Goal: Complete application form

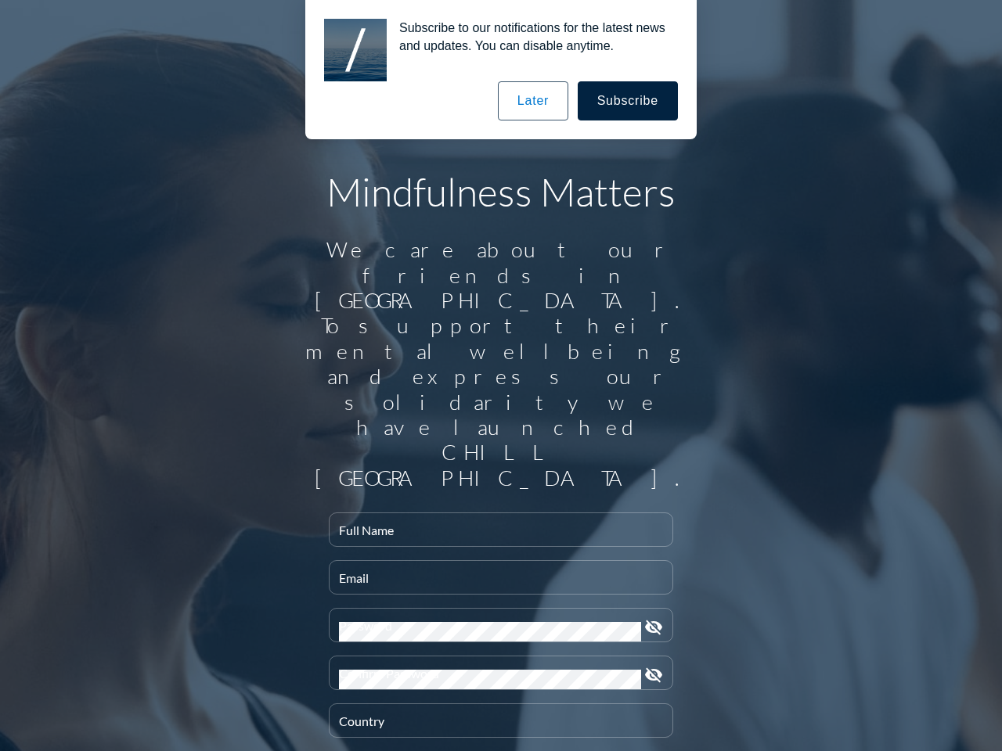
click at [495, 527] on input "Full Name" at bounding box center [501, 537] width 324 height 20
click at [495, 575] on input "Email" at bounding box center [501, 585] width 324 height 20
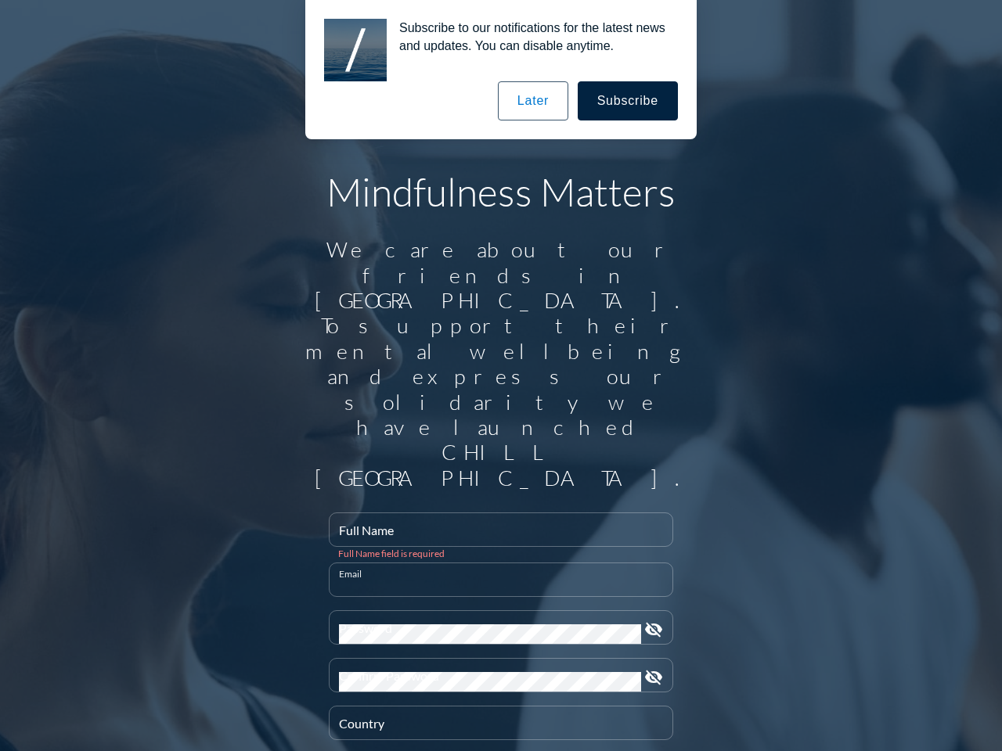
click at [495, 611] on div "Password" at bounding box center [490, 627] width 302 height 33
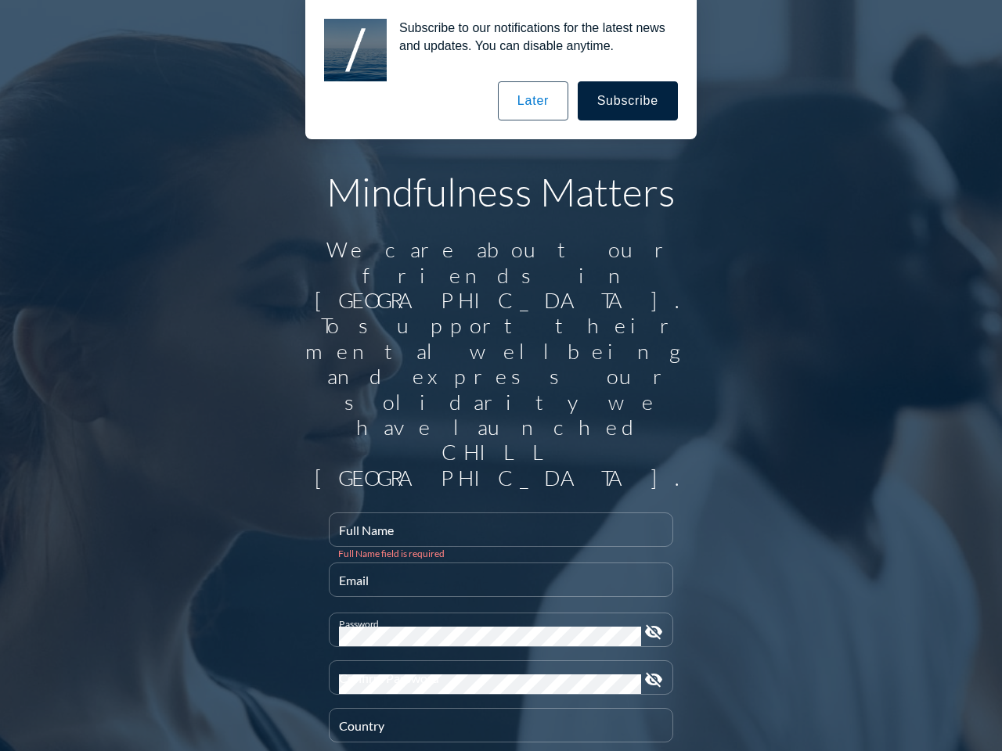
click at [647, 623] on icon "visibility_off" at bounding box center [653, 632] width 19 height 19
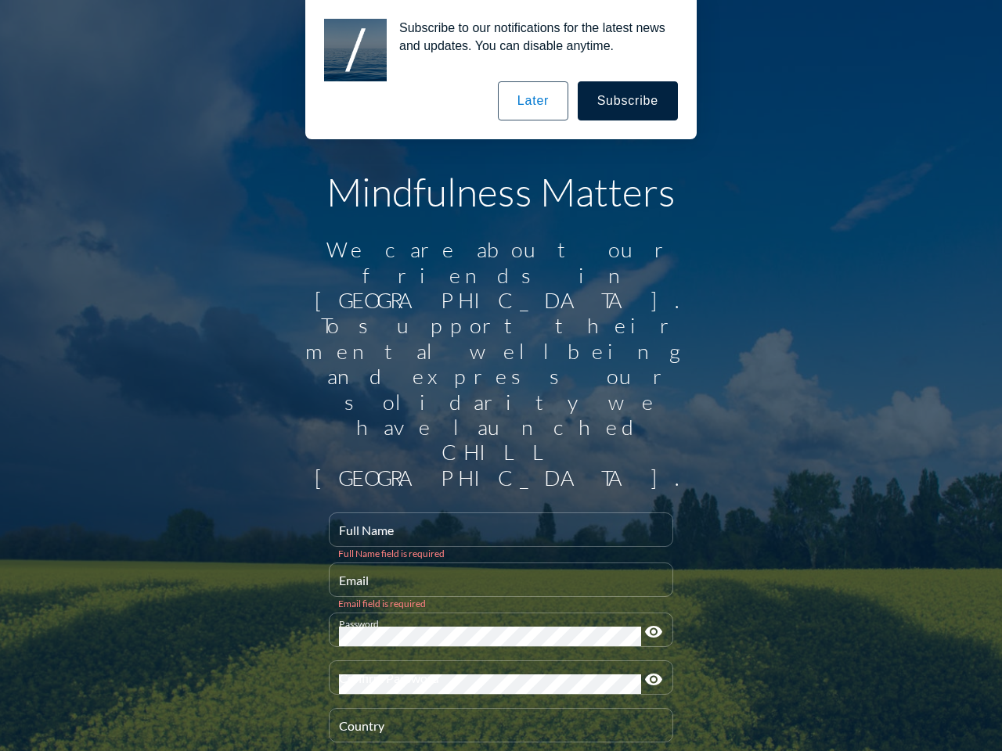
click at [495, 661] on div "Confirm Password" at bounding box center [490, 677] width 302 height 33
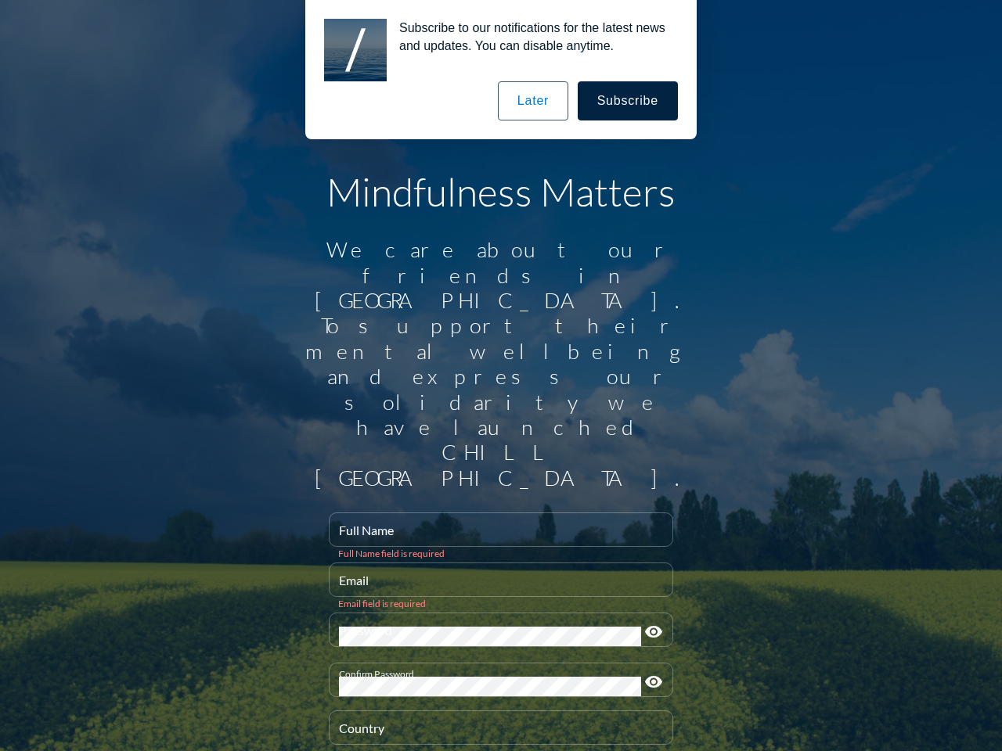
click at [647, 673] on icon "visibility" at bounding box center [653, 682] width 19 height 19
click at [495, 712] on div "Country" at bounding box center [501, 728] width 324 height 33
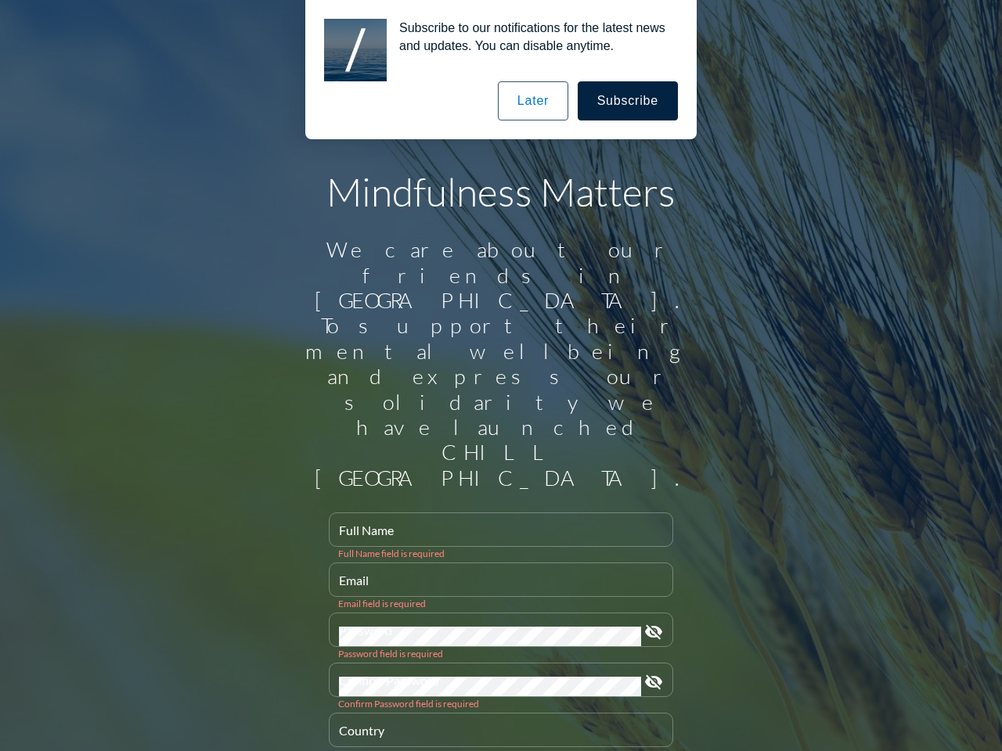
click at [629, 101] on button "Subscribe" at bounding box center [628, 100] width 100 height 39
